Goal: Task Accomplishment & Management: Use online tool/utility

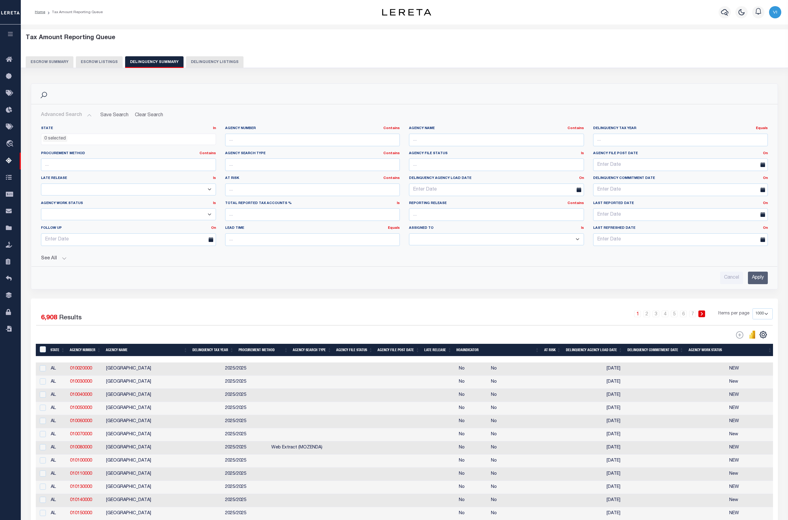
select select
select select "1000"
click at [492, 277] on div "Cancel Apply" at bounding box center [404, 278] width 727 height 13
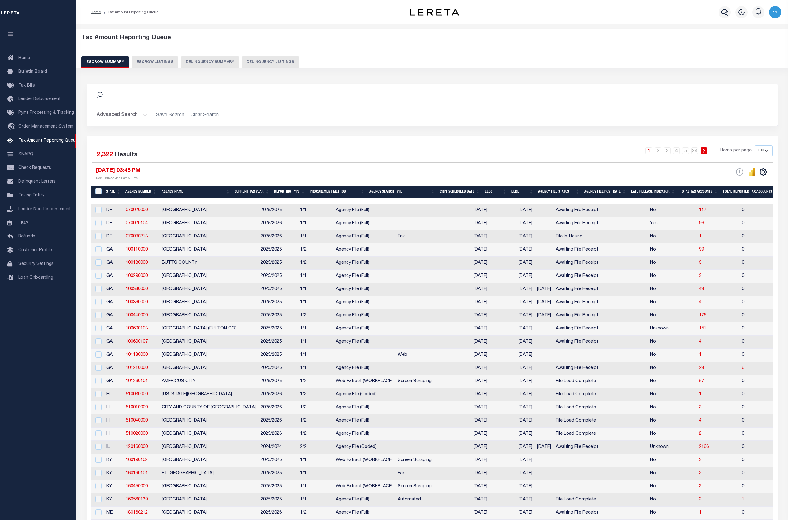
select select "100"
click at [213, 58] on button "Delinquency Summary" at bounding box center [210, 62] width 58 height 12
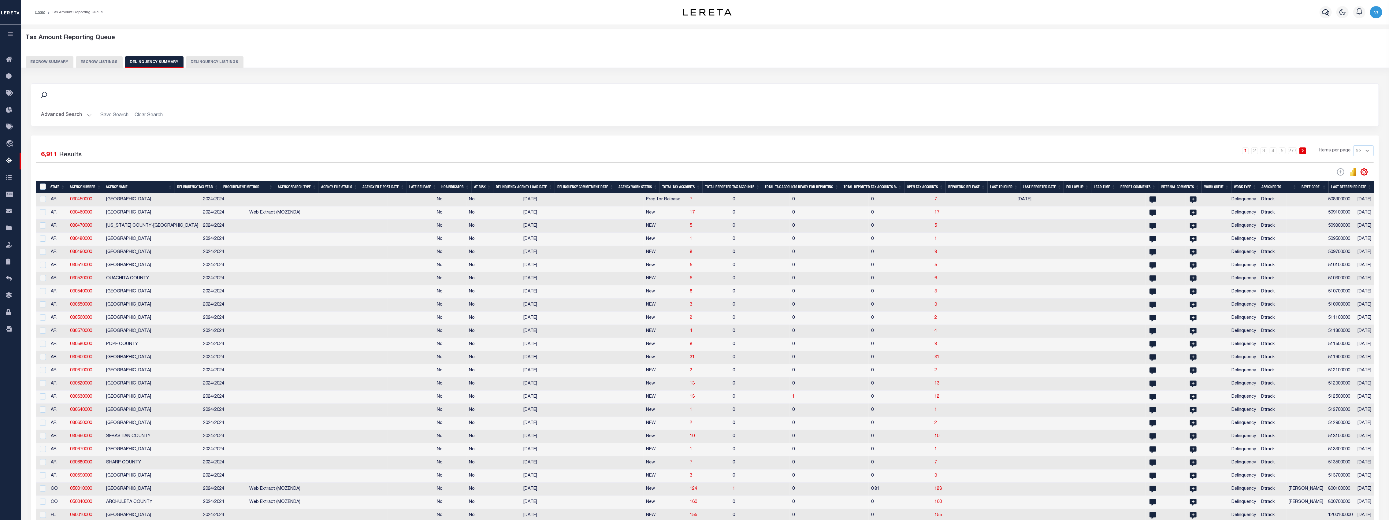
click at [10, 33] on icon "button" at bounding box center [10, 34] width 7 height 6
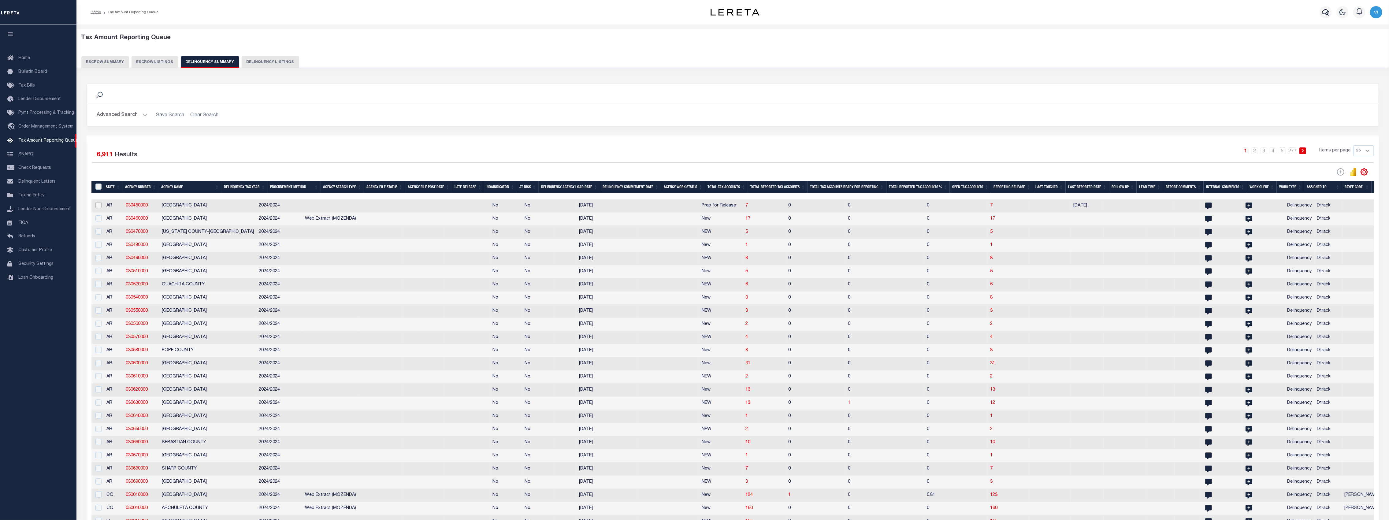
click at [96, 204] on input "checkbox" at bounding box center [98, 205] width 6 height 6
checkbox input "true"
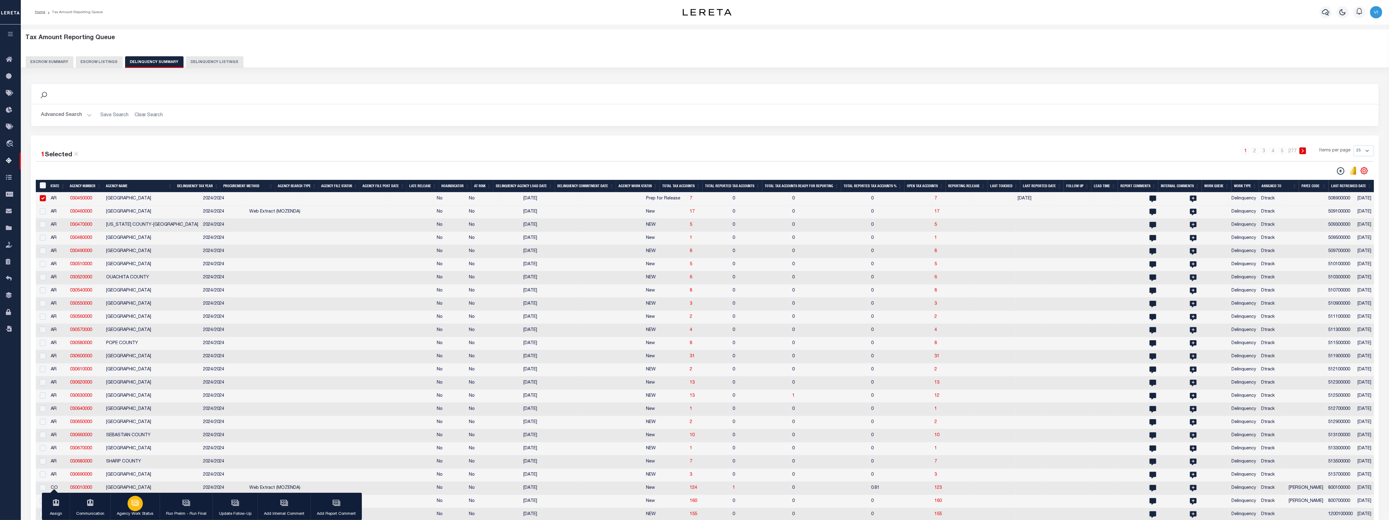
click at [144, 507] on button "Agency Work Status" at bounding box center [134, 507] width 49 height 28
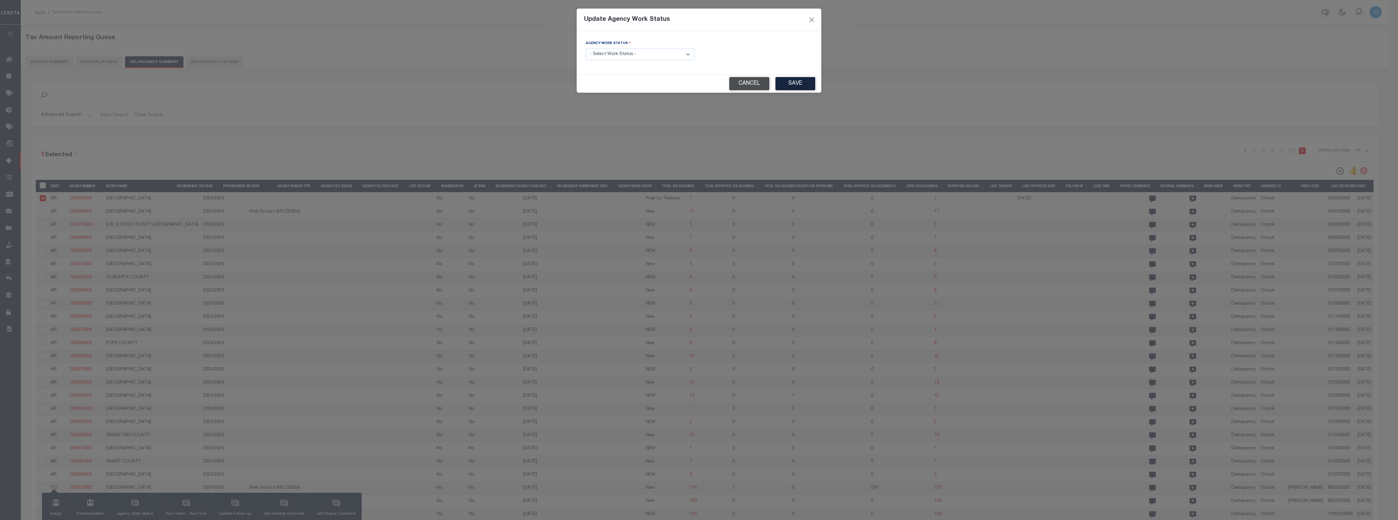
click at [755, 79] on button "Cancel" at bounding box center [749, 83] width 40 height 13
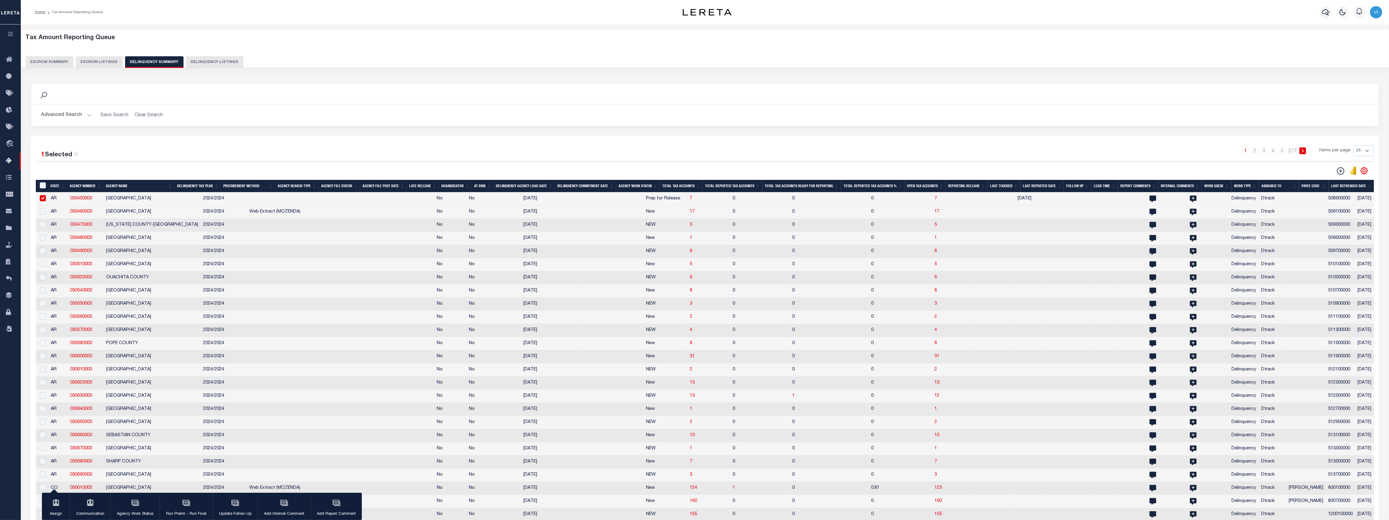
click at [788, 166] on div "1 Selected 6,911 Results 1 2 3 4 5 … 277 Items per page 25 100 200 500 1000" at bounding box center [704, 160] width 1347 height 30
click at [788, 170] on icon "" at bounding box center [1340, 170] width 7 height 7
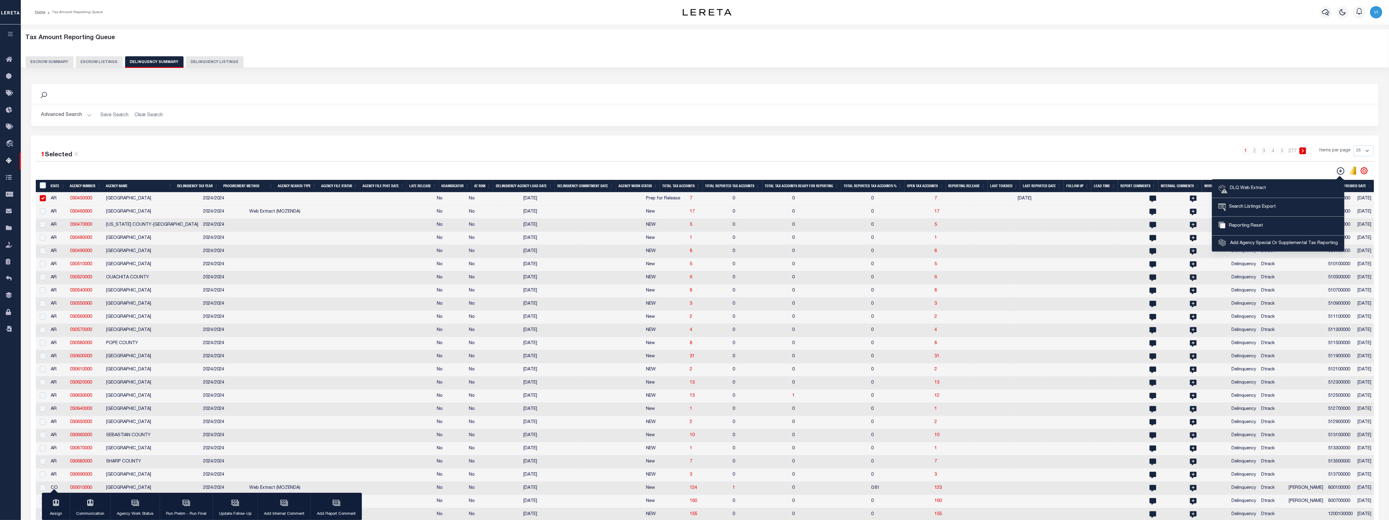
click at [788, 163] on div "1 Selected 6,911 Results 1 2 3 4 5 … 277 Items per page 25 100 200 500 1000" at bounding box center [704, 160] width 1347 height 30
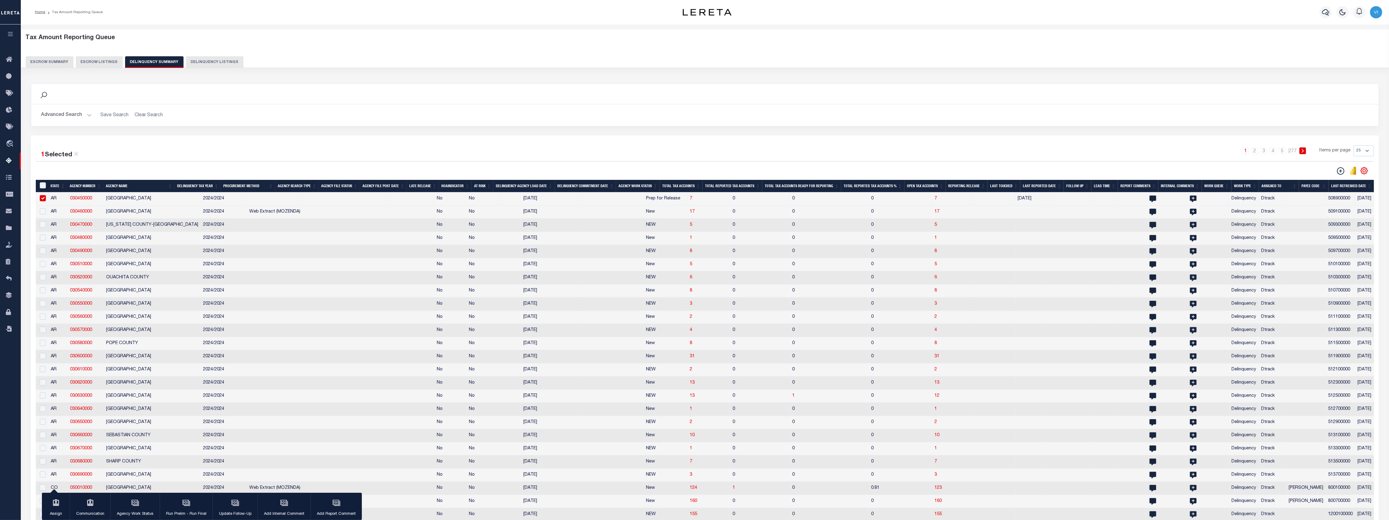
click at [7, 30] on button "button" at bounding box center [10, 34] width 21 height 21
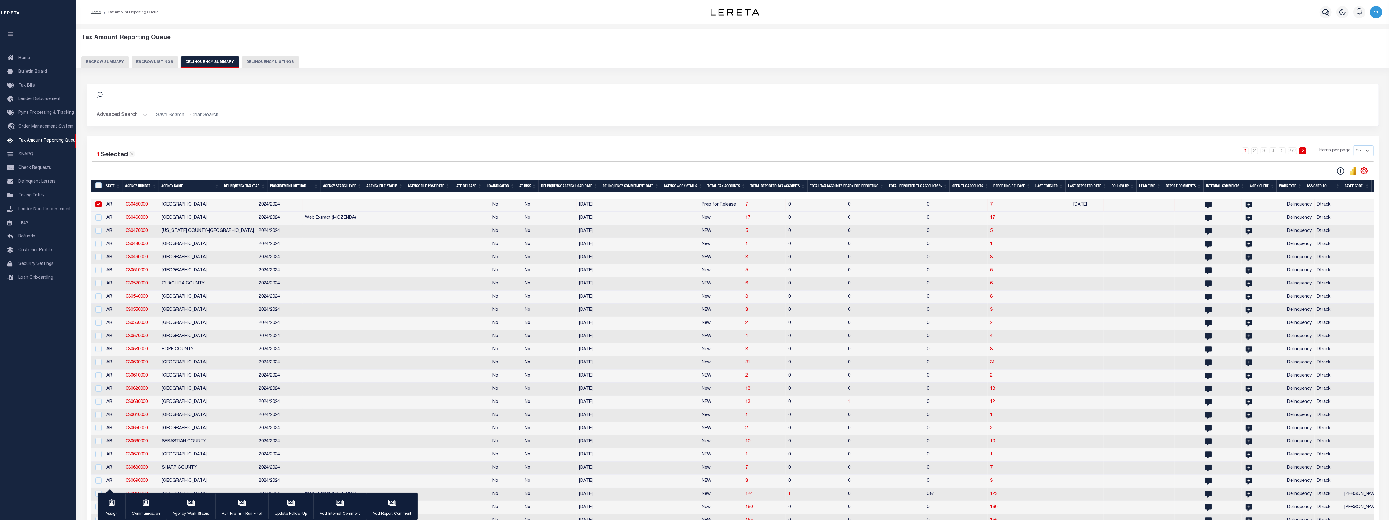
click at [448, 111] on h2 "Advanced Search Save Search Clear Search SummaryGridWrapper_dynamictable_____De…" at bounding box center [733, 115] width 1282 height 12
